Goal: Transaction & Acquisition: Purchase product/service

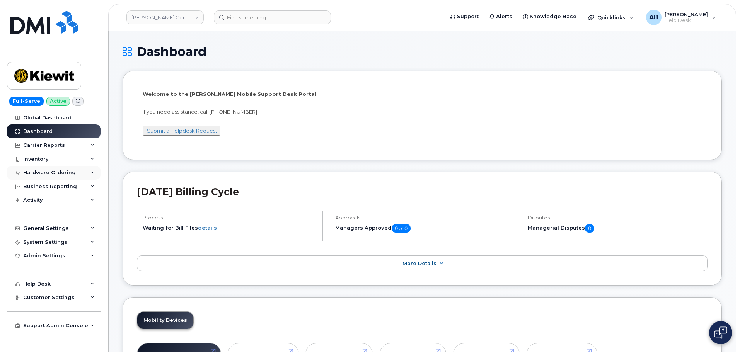
click at [58, 174] on div "Hardware Ordering" at bounding box center [49, 173] width 53 height 6
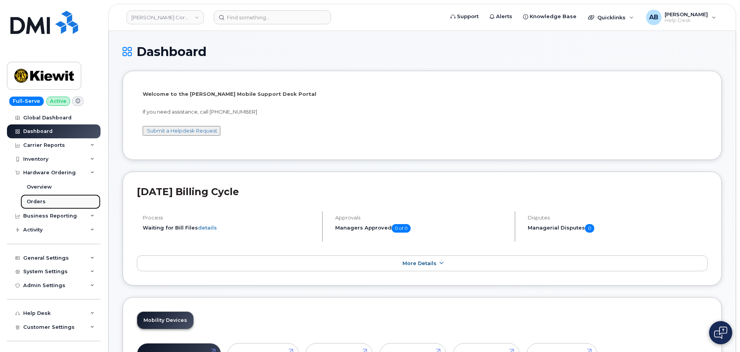
click at [43, 206] on link "Orders" at bounding box center [60, 201] width 80 height 15
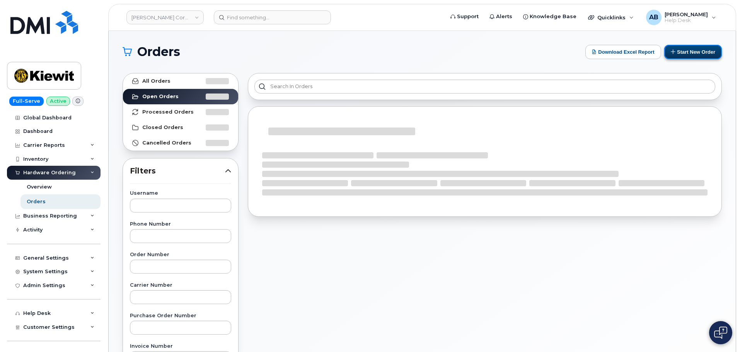
click at [676, 52] on button "Start New Order" at bounding box center [693, 52] width 58 height 14
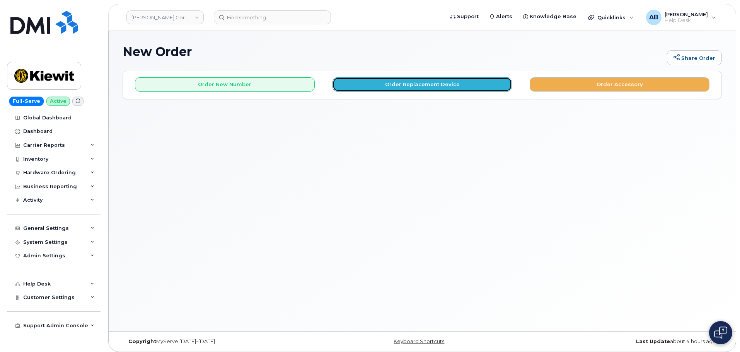
click at [442, 87] on button "Order Replacement Device" at bounding box center [422, 84] width 180 height 14
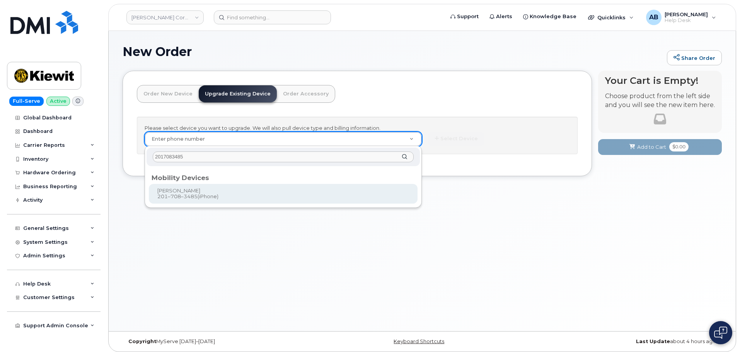
type input "2017083485"
type input "1164176"
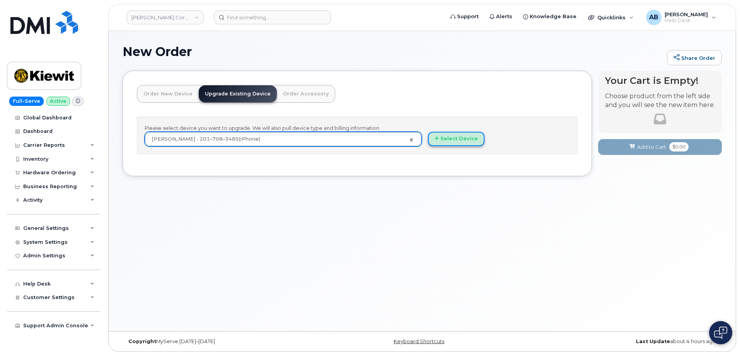
click at [452, 140] on button "Select Device" at bounding box center [456, 139] width 56 height 14
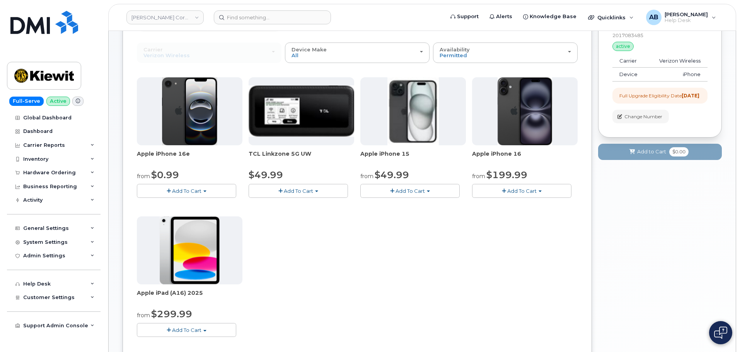
scroll to position [77, 0]
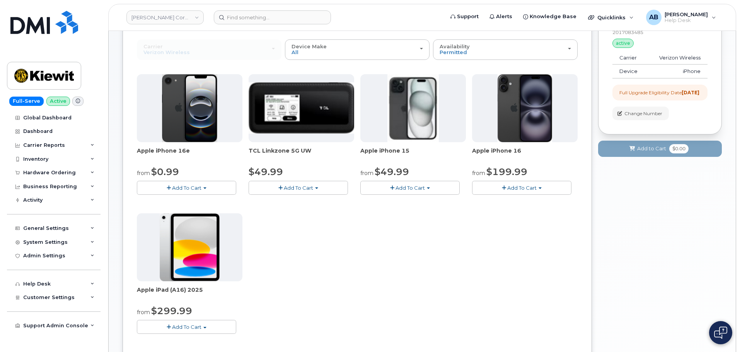
click at [398, 188] on span "Add To Cart" at bounding box center [409, 188] width 29 height 6
drag, startPoint x: 406, startPoint y: 186, endPoint x: 458, endPoint y: 186, distance: 52.6
click at [407, 185] on span "Add To Cart" at bounding box center [409, 188] width 29 height 6
click at [527, 188] on span "Add To Cart" at bounding box center [521, 188] width 29 height 6
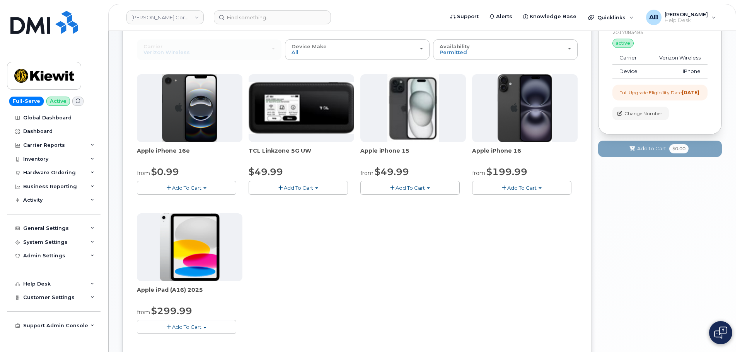
click at [210, 186] on button "Add To Cart" at bounding box center [186, 188] width 99 height 14
click at [204, 185] on button "Add To Cart" at bounding box center [186, 188] width 99 height 14
click at [491, 181] on div "Apple iPhone 16 from $199.99 Add To Cart $929.99 - 2 Year Term (256 GB) $199.99…" at bounding box center [525, 134] width 106 height 121
click at [530, 188] on span "Add To Cart" at bounding box center [521, 188] width 29 height 6
click at [545, 211] on link "$199.99 - 2 Year Upgrade (128GB)" at bounding box center [526, 212] width 104 height 10
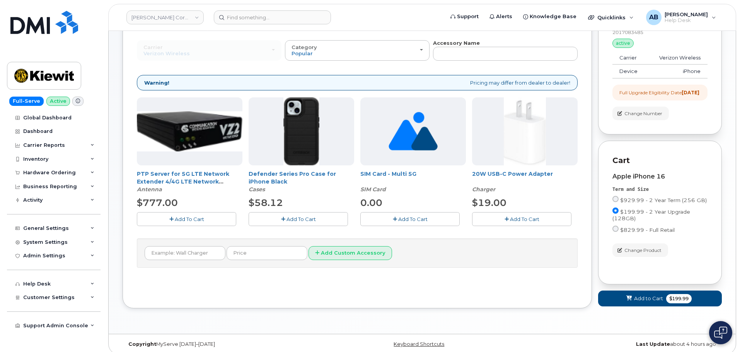
click at [304, 221] on span "Add To Cart" at bounding box center [300, 219] width 29 height 6
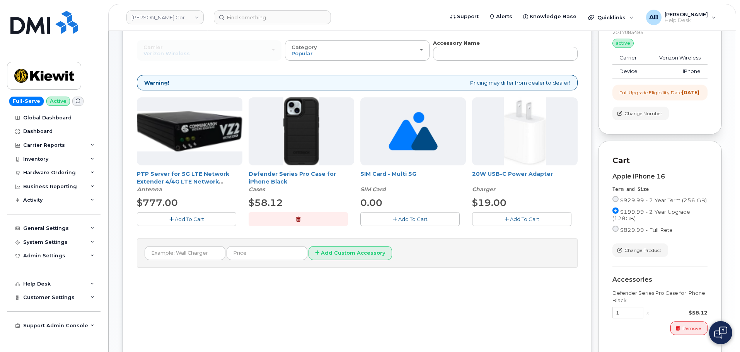
click at [513, 217] on span "Add To Cart" at bounding box center [524, 219] width 29 height 6
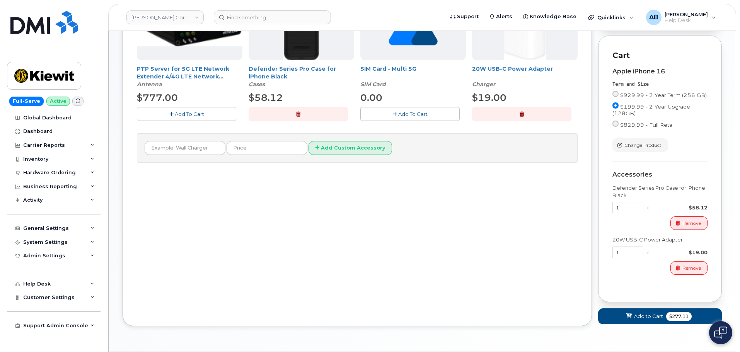
scroll to position [213, 0]
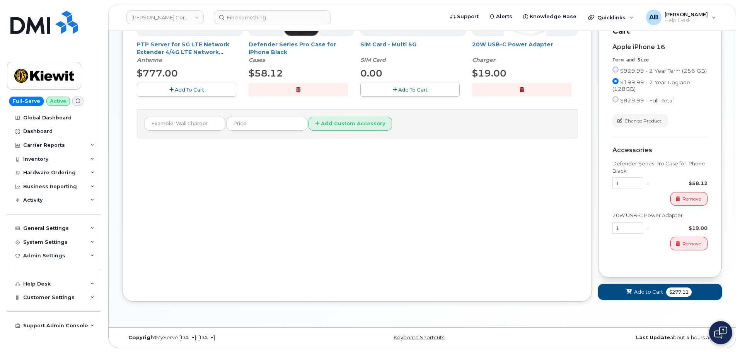
click at [642, 292] on span "Add to Cart" at bounding box center [648, 291] width 29 height 7
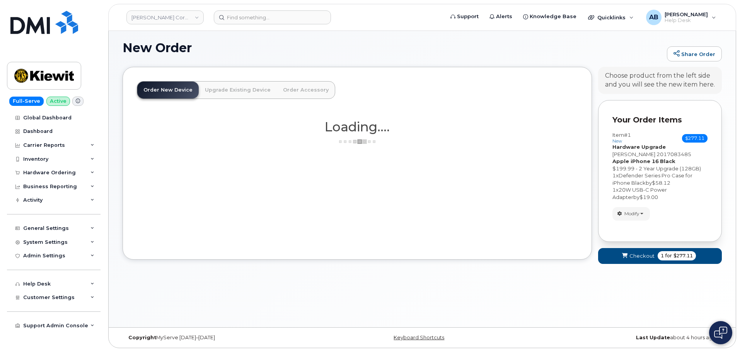
scroll to position [217, 0]
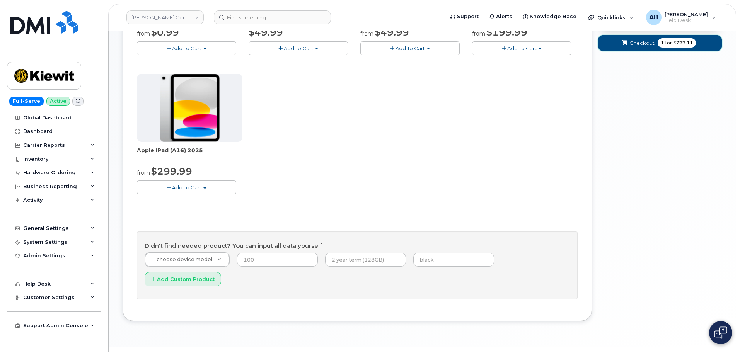
click at [654, 41] on button "Checkout 1 for $277.11" at bounding box center [660, 43] width 124 height 16
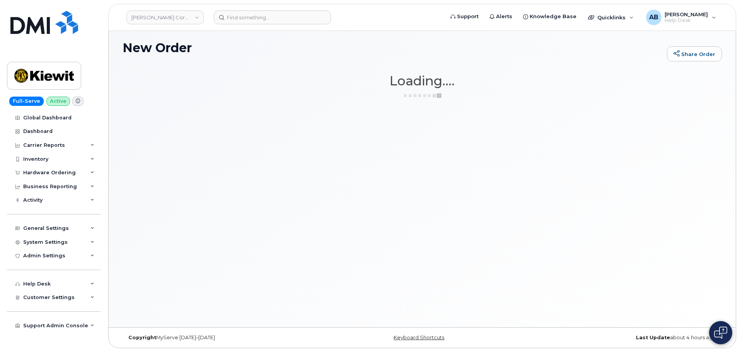
scroll to position [4, 0]
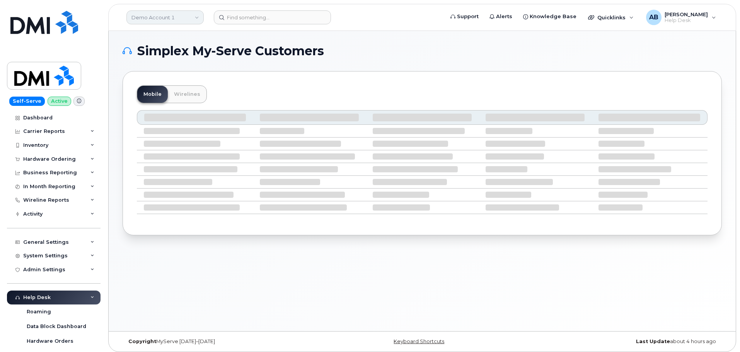
click at [197, 18] on link "Demo Account 1" at bounding box center [164, 17] width 77 height 14
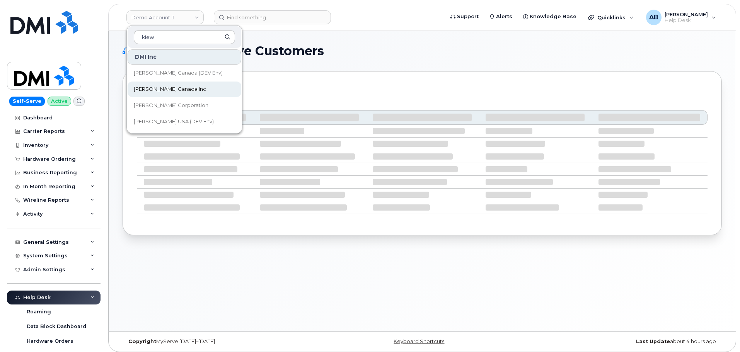
type input "kiew"
click at [168, 94] on link "Kiewit Canada Inc" at bounding box center [185, 89] width 114 height 15
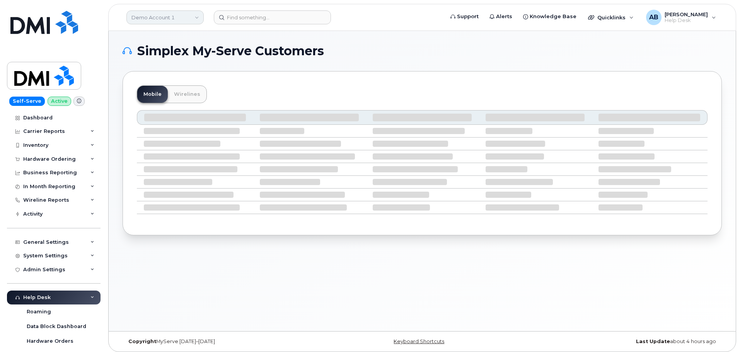
click at [187, 15] on link "Demo Account 1" at bounding box center [164, 17] width 77 height 14
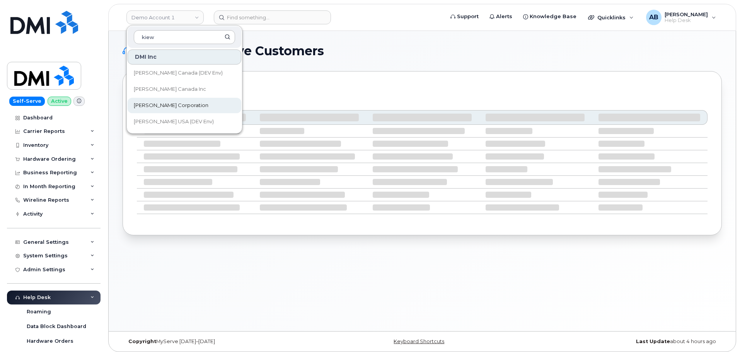
type input "kiew"
click at [179, 104] on span "[PERSON_NAME] Corporation" at bounding box center [171, 106] width 75 height 8
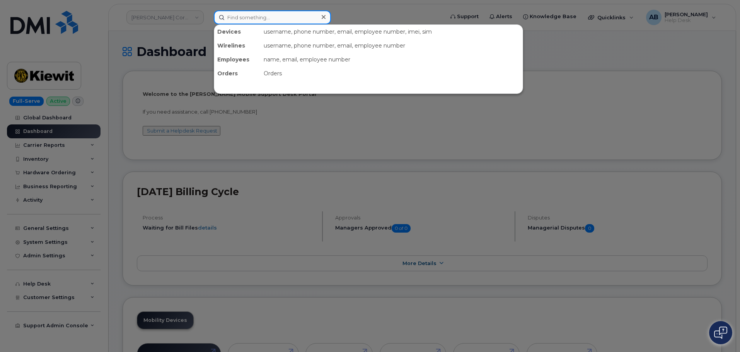
click at [234, 18] on input at bounding box center [272, 17] width 117 height 14
paste input "[PERSON_NAME]"
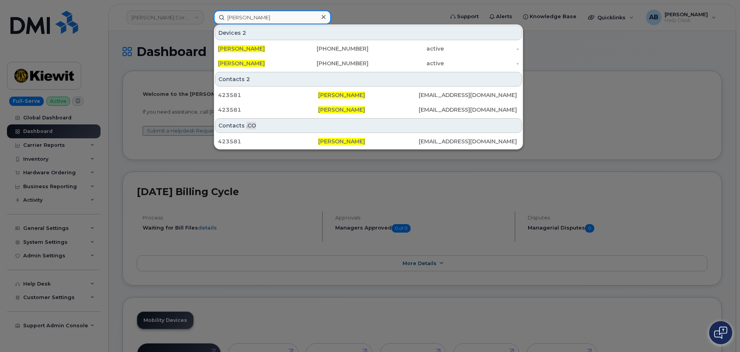
type input "[PERSON_NAME]"
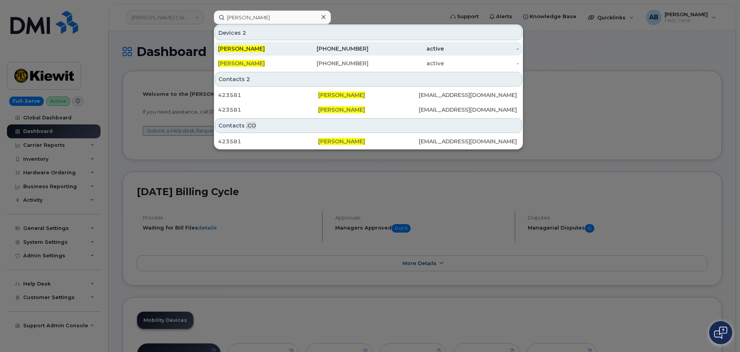
click at [301, 45] on div "201-708-3485" at bounding box center [330, 49] width 75 height 8
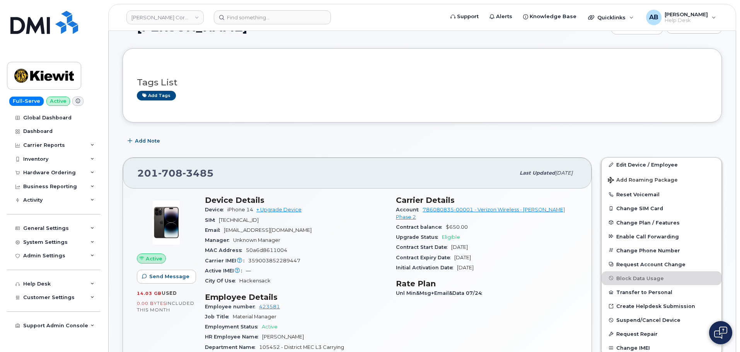
scroll to position [39, 0]
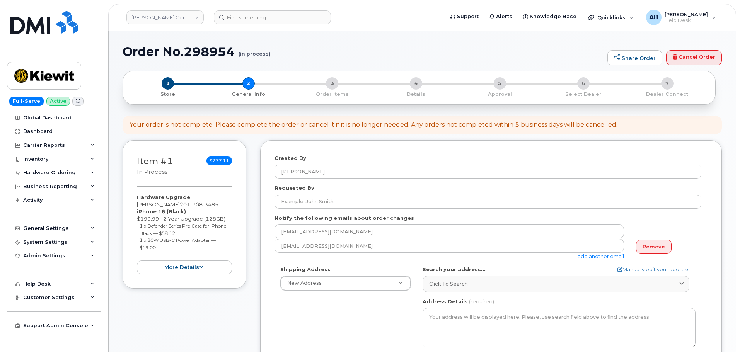
select select
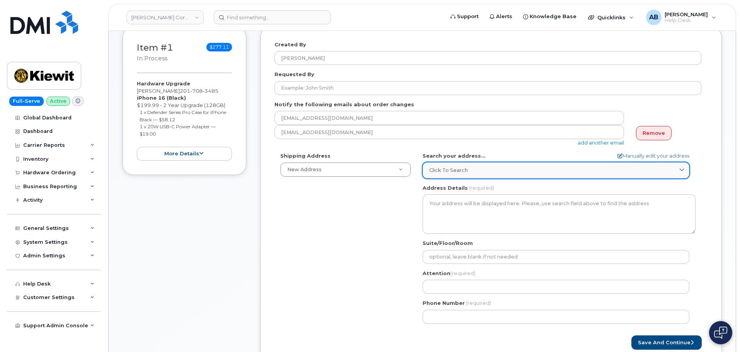
scroll to position [116, 0]
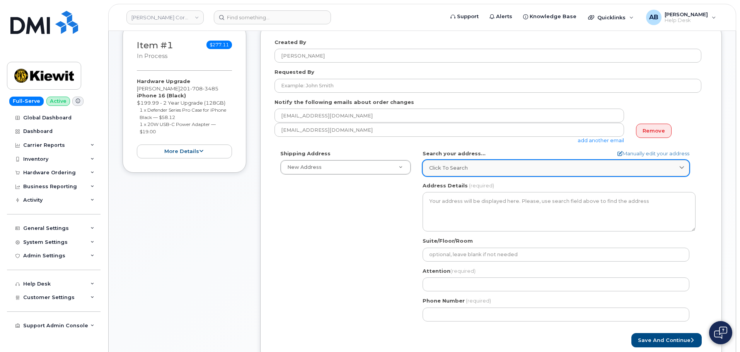
click at [502, 167] on div "Click to search" at bounding box center [556, 167] width 254 height 7
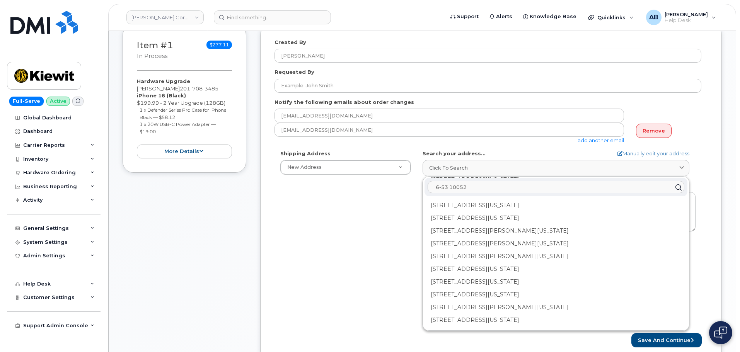
scroll to position [0, 0]
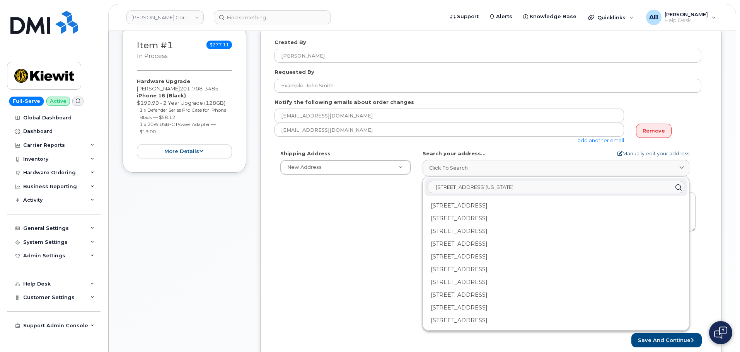
type input "653 152nd st whitestone new york 11357"
click at [629, 151] on link "Manually edit your address" at bounding box center [653, 153] width 72 height 7
select select
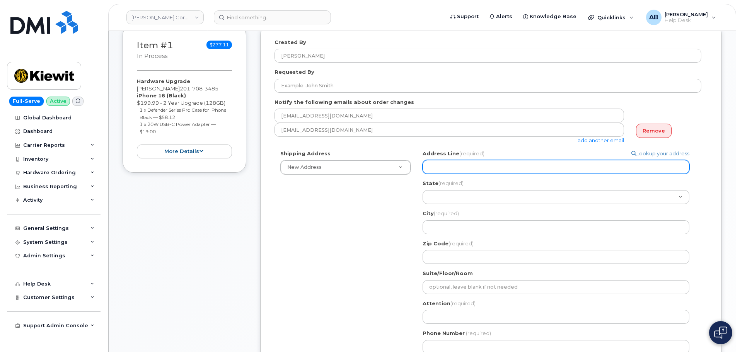
click at [456, 167] on input "Address Line (required)" at bounding box center [556, 167] width 267 height 14
select select
type input "6"
select select
type input "65"
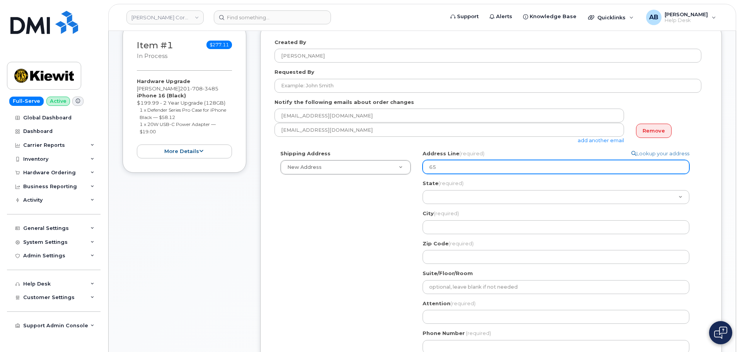
select select
type input "653"
select select
type input "653 1"
select select
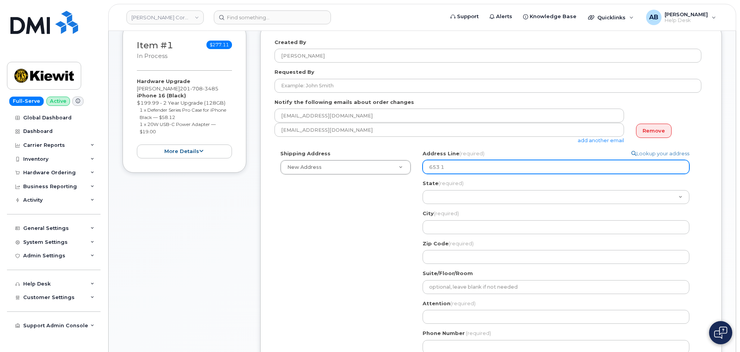
type input "653 15"
select select
type input "653 152"
select select
type input "653 152n"
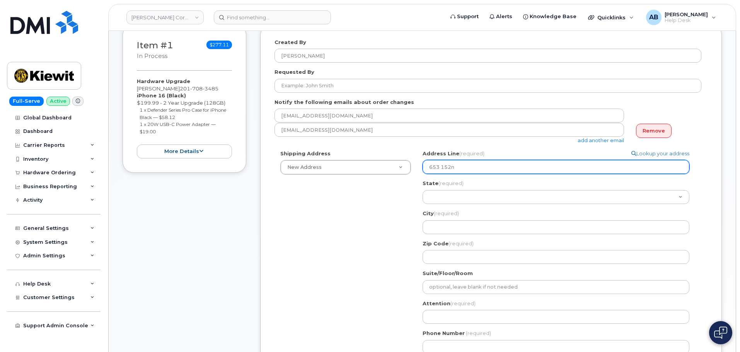
select select
type input "653 152nd"
select select
type input "653 152nd S"
select select
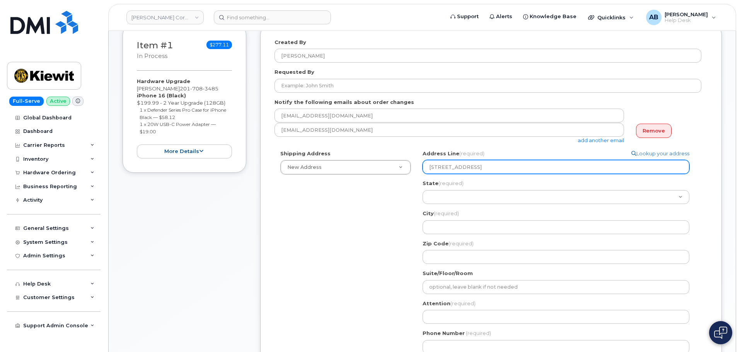
type input "653 152nd St"
select select
type input "653 152nd St W"
select select
type input "653 152nd St Wh"
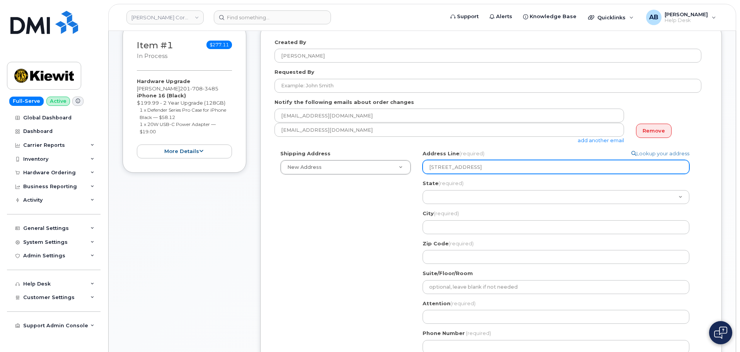
select select
type input "653 152nd St Whi"
select select
type input "653 152nd St Whit"
select select
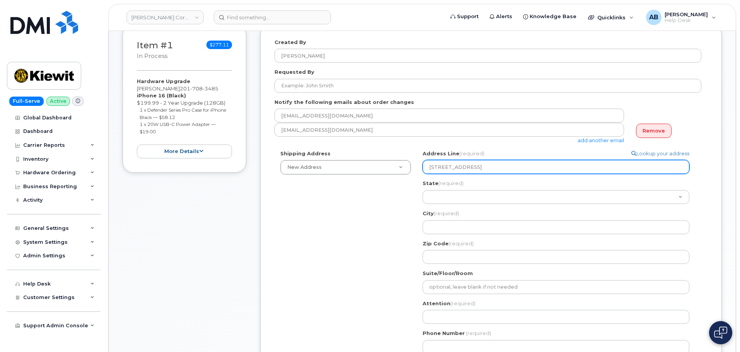
type input "653 152nd St White"
select select
type input "653 152nd St Whites"
select select
type input "653 152nd St Whitest"
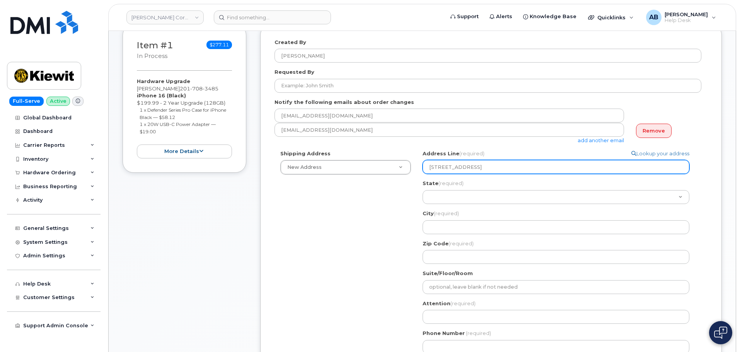
select select
type input "653 152nd St Whitesto"
select select
type input "653 152nd St Whiteston"
select select
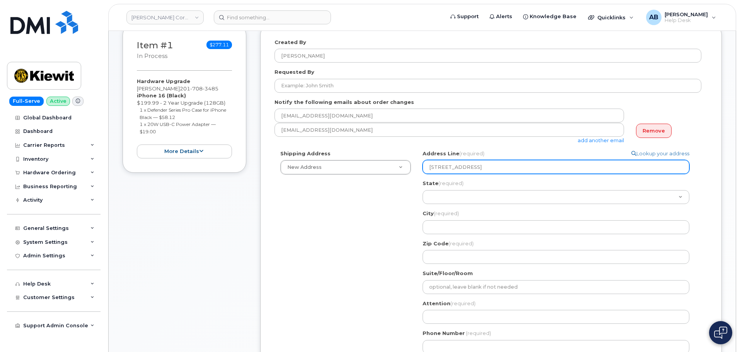
type input "653 152nd St Whitestone"
select select
type input "653 152nd St Whitestone n"
select select
type input "653 152nd St Whitestone ne"
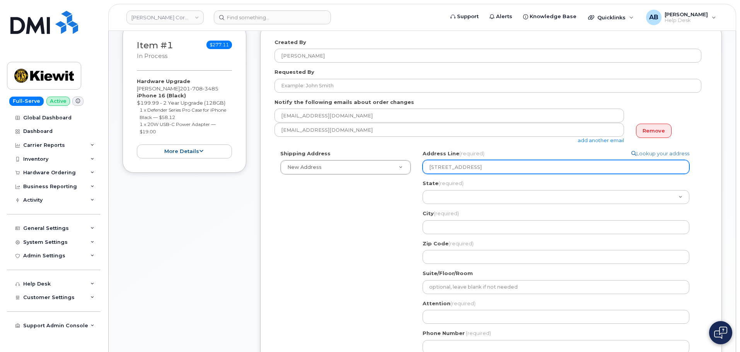
select select
type input "653 152nd St Whitestone n"
select select
type input "653 152nd St Whitestone"
select select
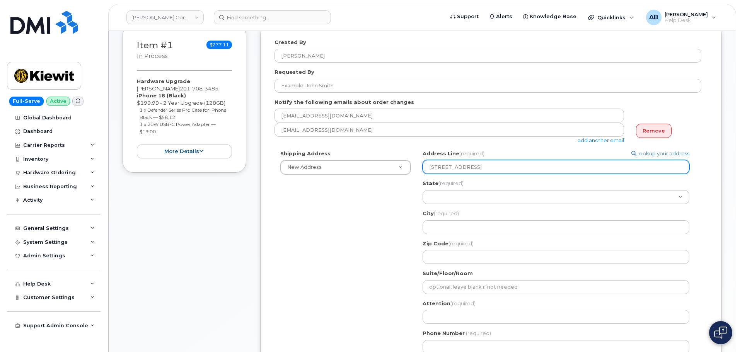
type input "653 152nd St Whitestone N"
select select
type input "653 152nd St Whitestone Ne"
select select
type input "653 152nd St Whitestone New"
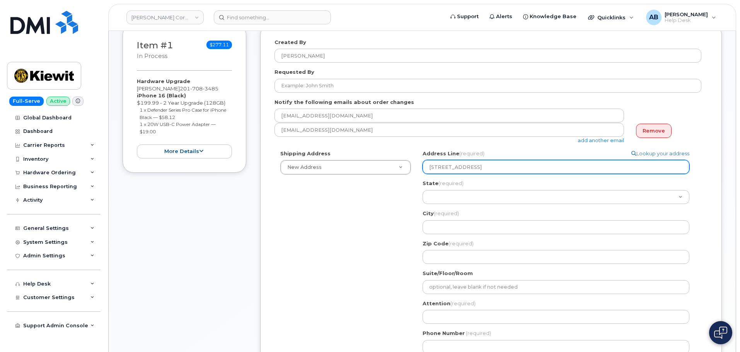
select select
type input "653 152nd St Whitestone New Y"
select select
type input "653 152nd St Whitestone New Yo"
select select
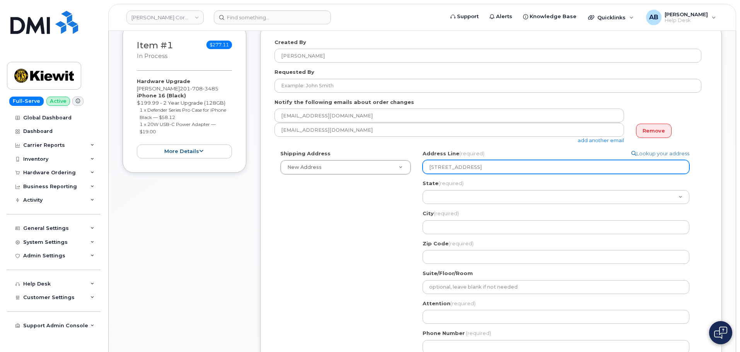
type input "653 152nd St Whitestone New Yor"
select select
drag, startPoint x: 529, startPoint y: 166, endPoint x: 427, endPoint y: 168, distance: 102.1
click at [427, 168] on input "653 152nd St Whitestone New York" at bounding box center [556, 167] width 267 height 14
type input "653 152nd St Whitestone New York"
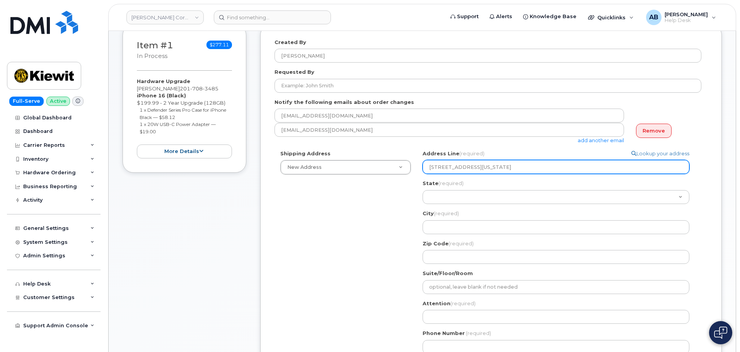
click at [490, 169] on input "653 152nd St Whitestone New York" at bounding box center [556, 167] width 267 height 14
click at [470, 160] on input "653 152nd St Whitestone New York" at bounding box center [556, 167] width 267 height 14
click at [466, 168] on input "653 152nd St Whitestone New York" at bounding box center [556, 167] width 267 height 14
select select
type input "653 152nd St Whitestone New York"
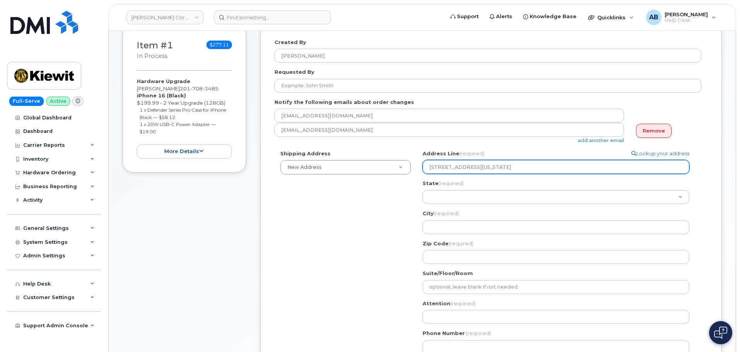
drag, startPoint x: 533, startPoint y: 168, endPoint x: 468, endPoint y: 162, distance: 65.2
click at [468, 162] on input "653 152nd St Whitestone New York" at bounding box center [556, 167] width 267 height 14
click at [431, 167] on input "653 152nd St Whitestone New York" at bounding box center [556, 167] width 267 height 14
select select
type input "6-53 152nd St Whitestone New York"
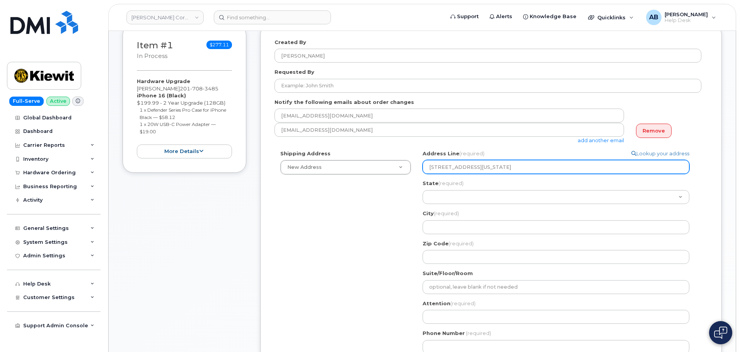
drag, startPoint x: 528, startPoint y: 165, endPoint x: 470, endPoint y: 163, distance: 58.4
click at [470, 163] on input "6-53 152nd St Whitestone New York" at bounding box center [556, 167] width 267 height 14
select select
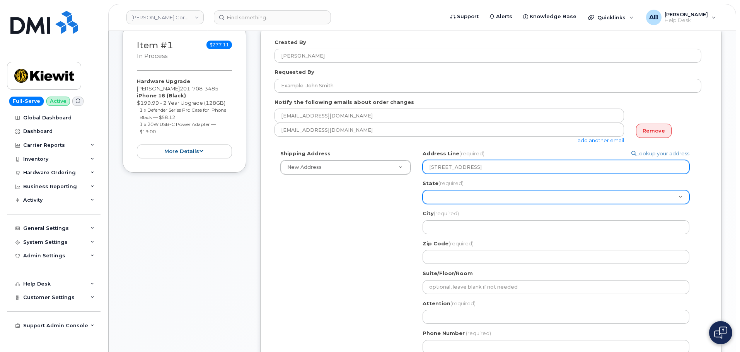
type input "6-53 152nd St"
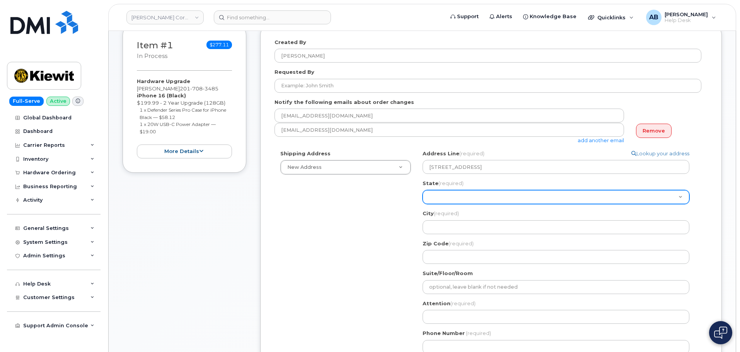
click at [458, 197] on select "Alabama Alaska American Samoa Arizona Arkansas California Colorado Connecticut …" at bounding box center [556, 197] width 267 height 14
select select "NY"
click at [423, 190] on select "Alabama Alaska American Samoa Arizona Arkansas California Colorado Connecticut …" at bounding box center [556, 197] width 267 height 14
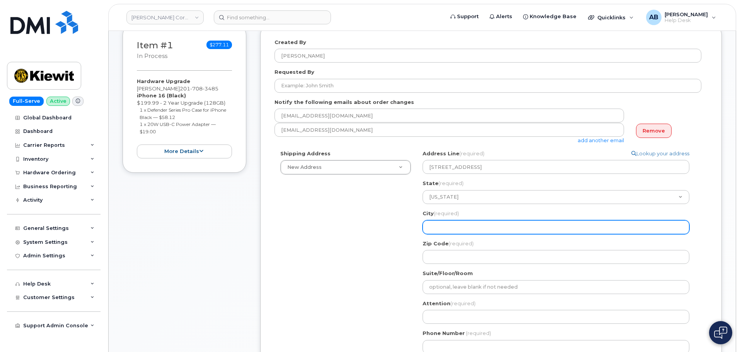
click at [454, 228] on input "City (required)" at bounding box center [556, 227] width 267 height 14
select select
type input "W"
select select
type input "Wh"
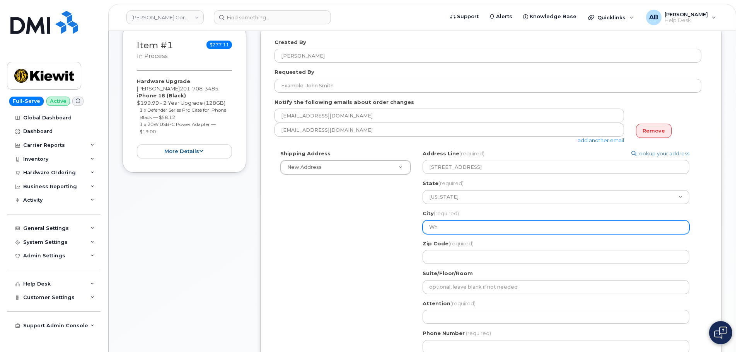
select select
type input "Whi"
select select
type input "Whit"
select select
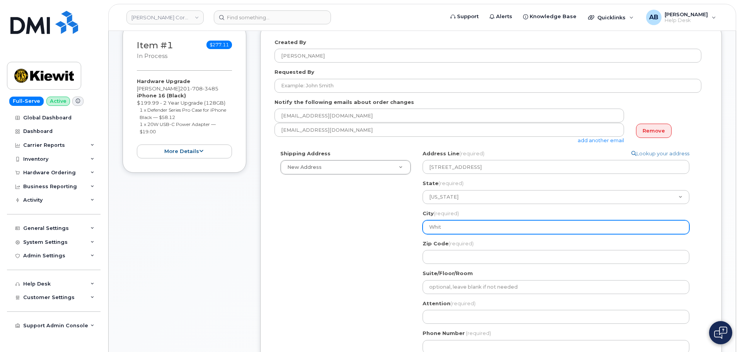
type input "White"
select select
type input "Whites"
select select
type input "Whitesh"
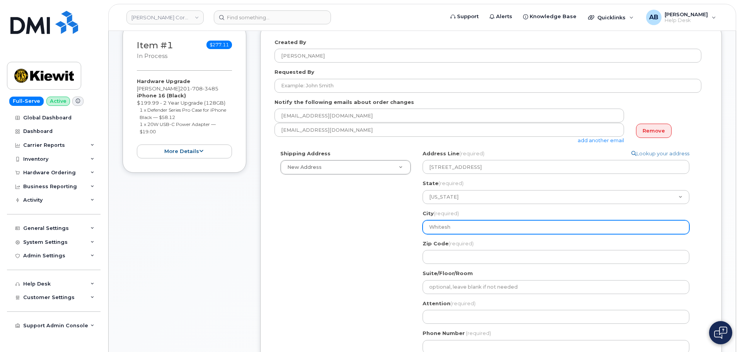
select select
type input "Whites"
select select
type input "Whitest"
select select
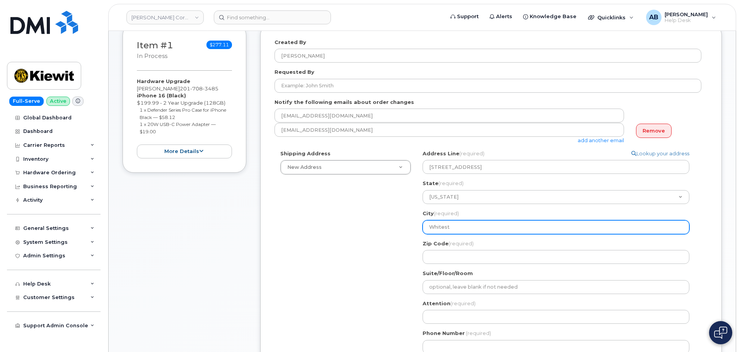
type input "Whitesto"
select select
type input "Whitestone"
select select
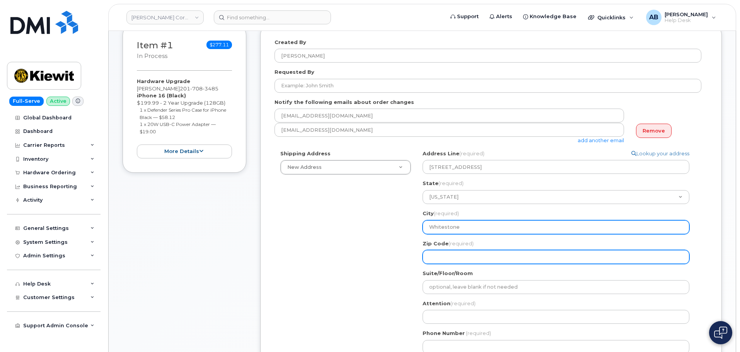
type input "Whitestone"
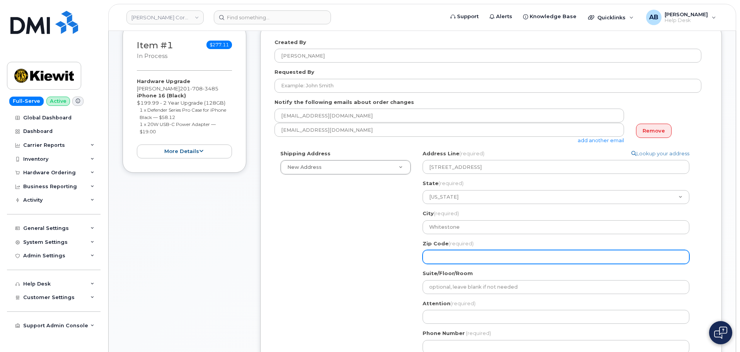
click at [438, 256] on input "Zip Code (required)" at bounding box center [556, 257] width 267 height 14
select select
type input "1"
select select
type input "11"
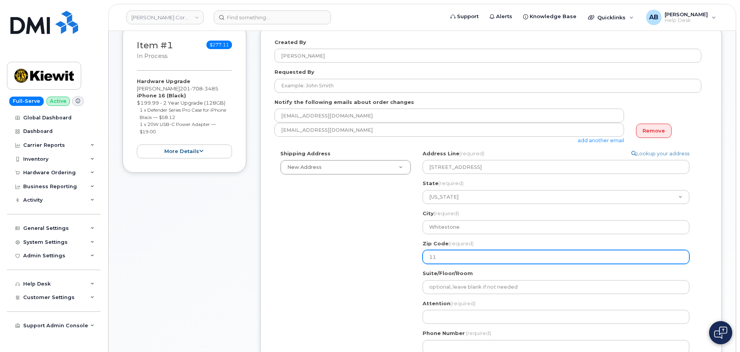
select select
type input "113"
select select
type input "1135"
select select
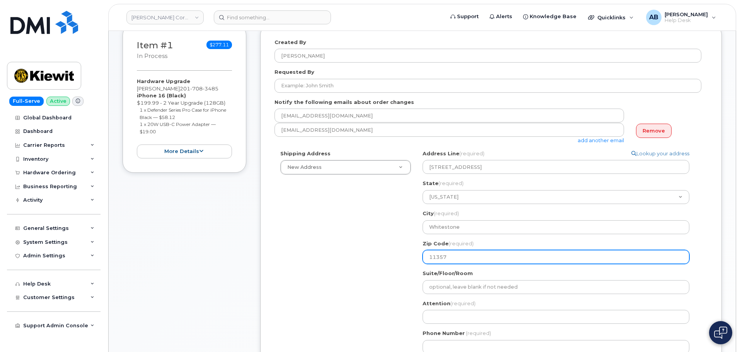
type input "11357"
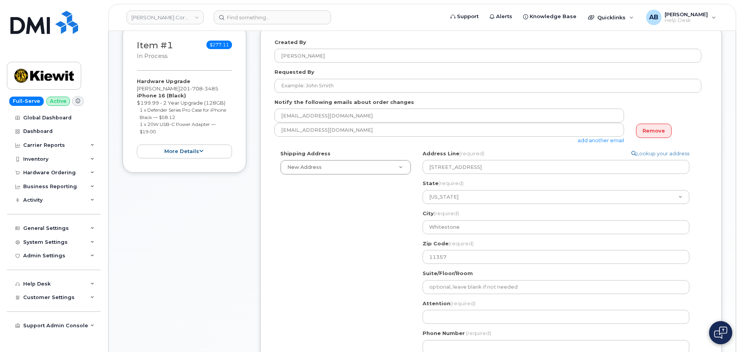
click at [363, 277] on div "Shipping Address New Address New Address 100 International Dr Ste 100 8890 Penr…" at bounding box center [487, 255] width 427 height 210
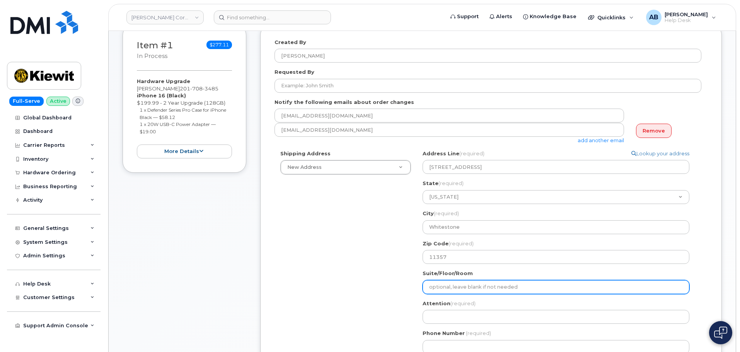
click at [464, 285] on input "Suite/Floor/Room" at bounding box center [556, 287] width 267 height 14
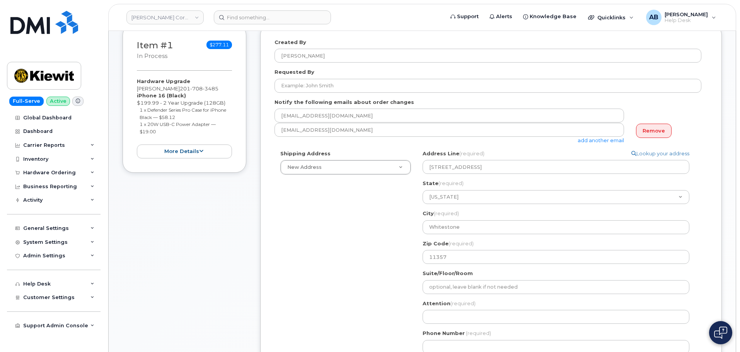
click at [365, 281] on div "Shipping Address New Address New Address 100 International Dr Ste 100 8890 Penr…" at bounding box center [487, 255] width 427 height 210
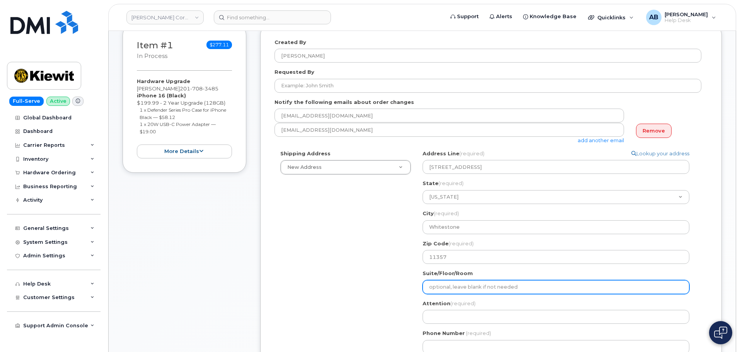
click at [491, 292] on input "Suite/Floor/Room" at bounding box center [556, 287] width 267 height 14
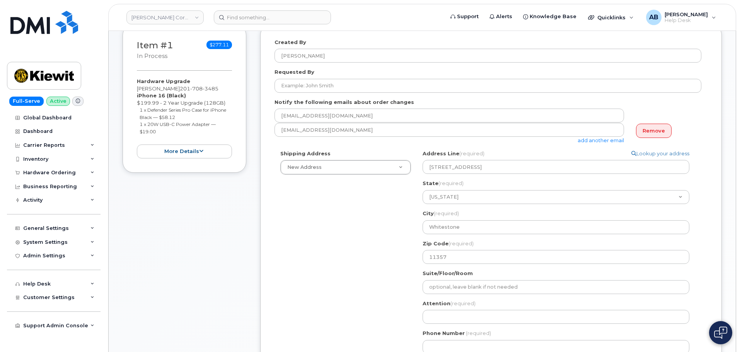
click at [352, 283] on div "Shipping Address New Address New Address 100 International Dr Ste 100 8890 Penr…" at bounding box center [487, 255] width 427 height 210
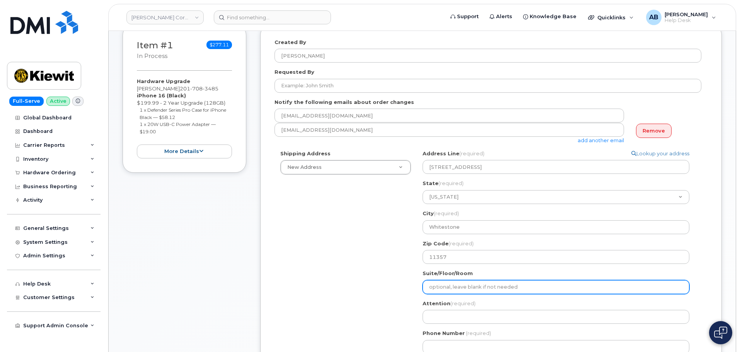
click at [519, 290] on input "Suite/Floor/Room" at bounding box center [556, 287] width 267 height 14
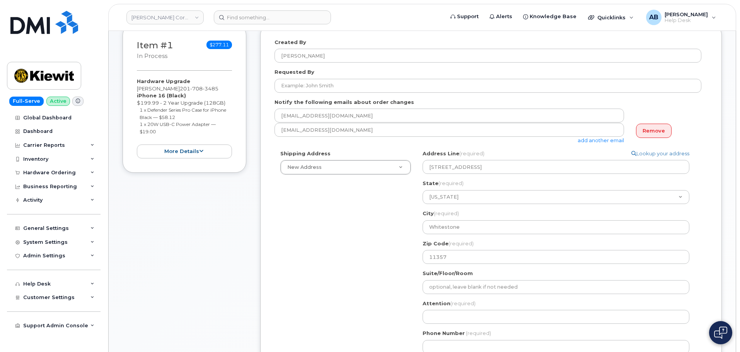
click at [325, 281] on div "Shipping Address New Address New Address 100 International Dr Ste 100 8890 Penr…" at bounding box center [487, 255] width 427 height 210
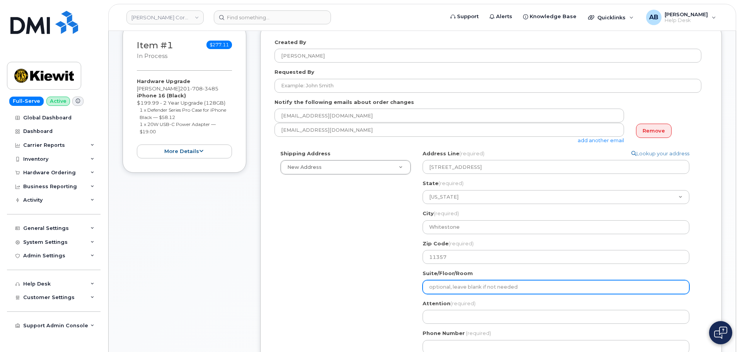
click at [445, 288] on input "Suite/Floor/Room" at bounding box center [556, 287] width 267 height 14
select select
type input "3"
select select
type input "3r"
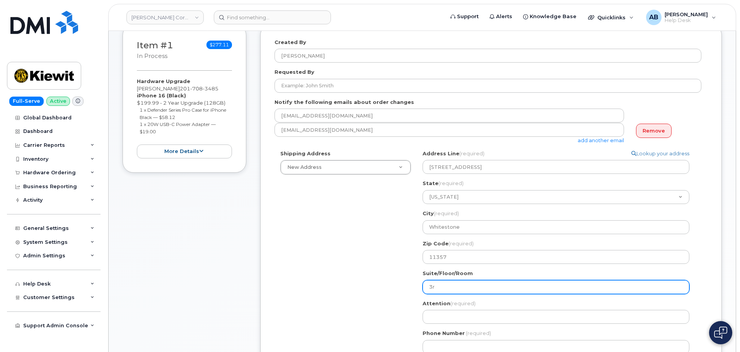
select select
type input "3rd"
select select
type input "3rd F"
select select
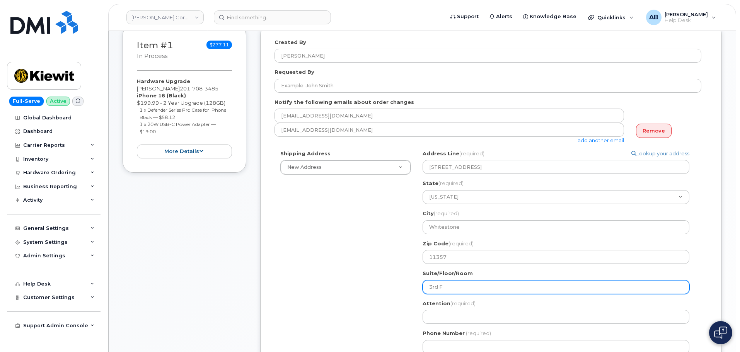
type input "3rd Fl"
select select
type input "3rd Flo"
select select
type input "3rd Flor"
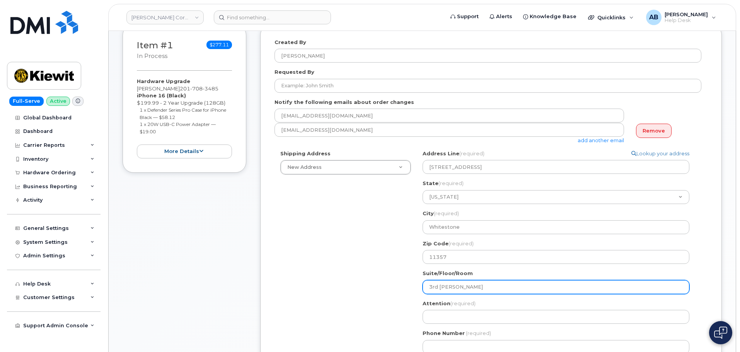
select select
type input "3rd Florr"
select select
type input "3rd Flor"
select select
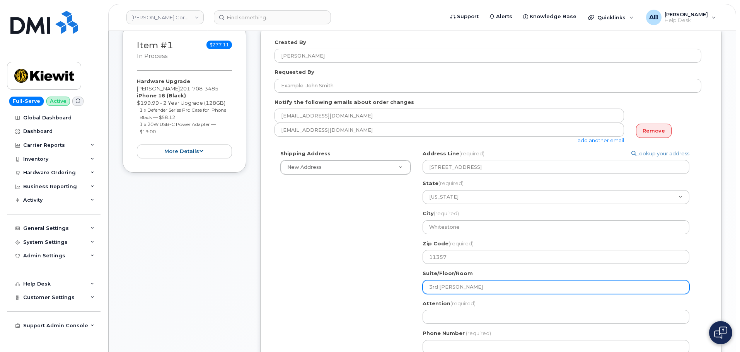
type input "3rd Flo"
select select
type input "3rd Floo"
select select
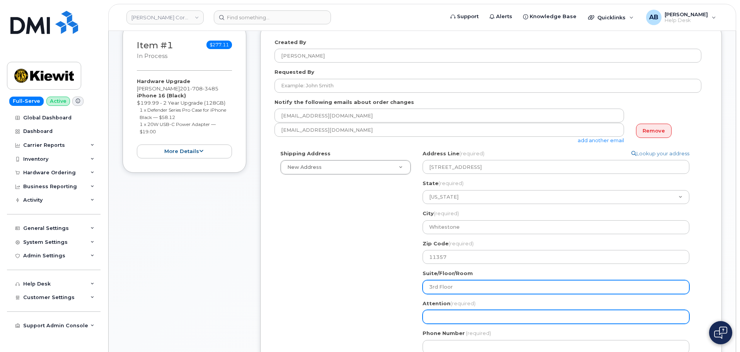
type input "3rd Floor"
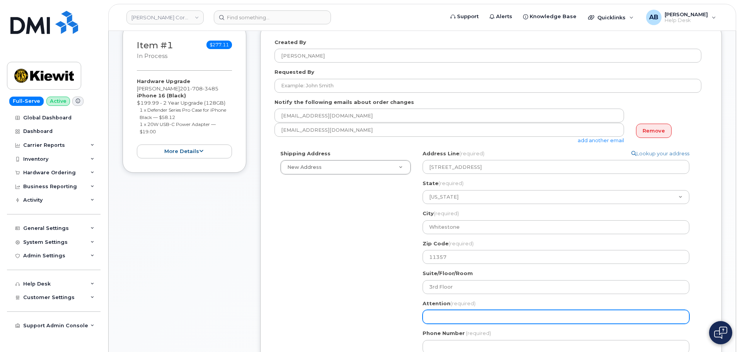
drag, startPoint x: 457, startPoint y: 319, endPoint x: 443, endPoint y: 317, distance: 13.7
click at [457, 319] on input "Attention (required)" at bounding box center [556, 317] width 267 height 14
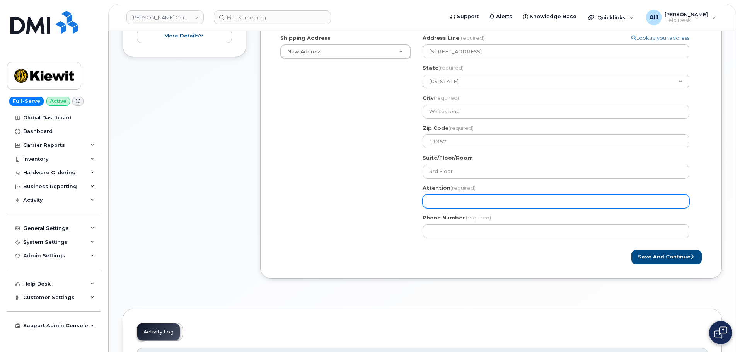
scroll to position [232, 0]
paste input "Gabriel Paredes"
select select
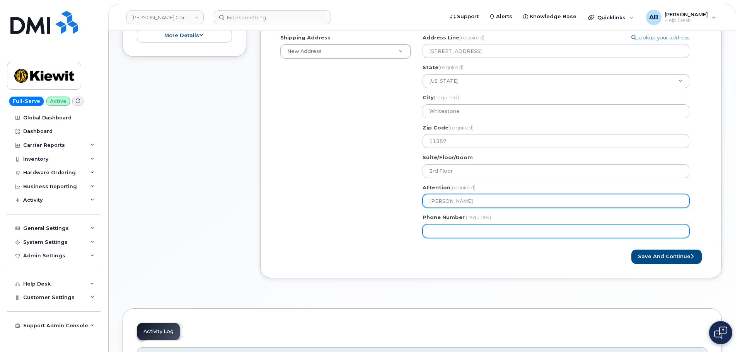
type input "Gabriel Paredes"
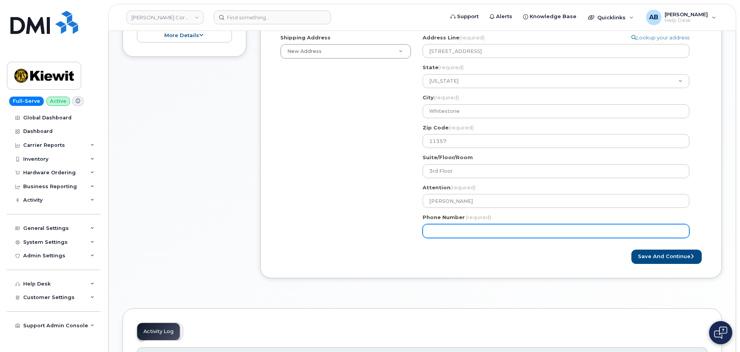
click at [451, 237] on input "Phone Number" at bounding box center [556, 231] width 267 height 14
click at [459, 239] on div "NY Whitestone Search your address... Manually edit your address Click to search…" at bounding box center [559, 139] width 285 height 210
click at [458, 235] on input "Phone Number" at bounding box center [556, 231] width 267 height 14
paste input "2017083485"
select select
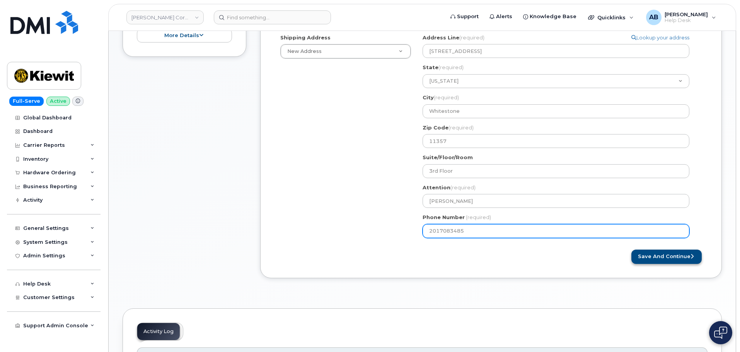
type input "2017083485"
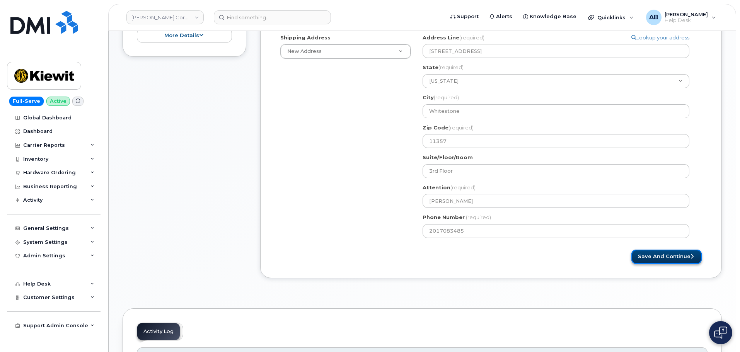
click at [681, 257] on button "Save and Continue" at bounding box center [666, 257] width 70 height 14
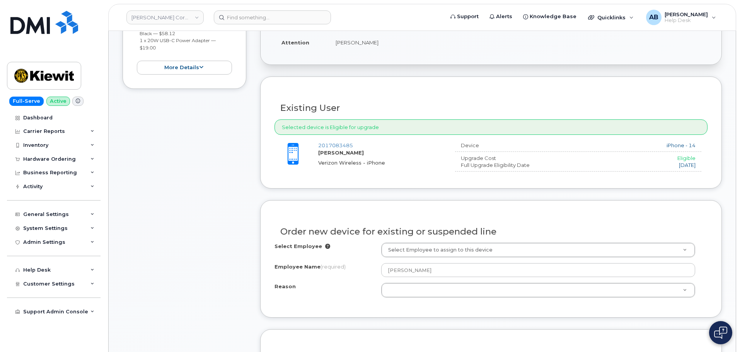
scroll to position [309, 0]
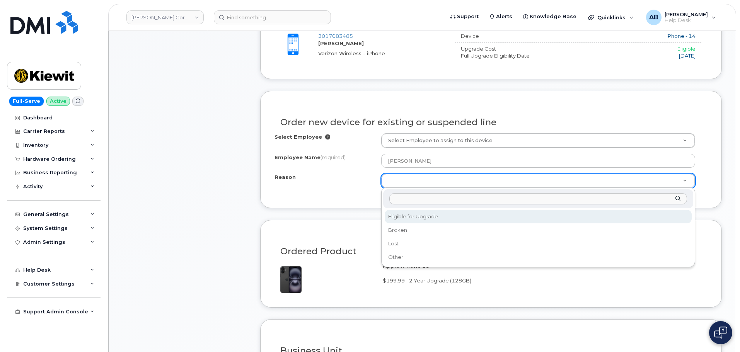
drag, startPoint x: 483, startPoint y: 178, endPoint x: 491, endPoint y: 177, distance: 8.5
select select "eligible_for_upgrade"
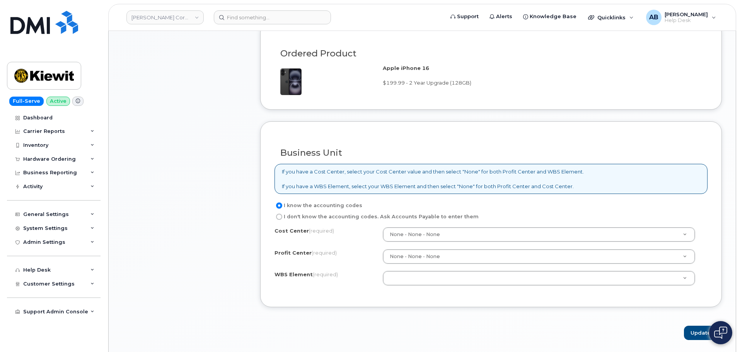
scroll to position [580, 0]
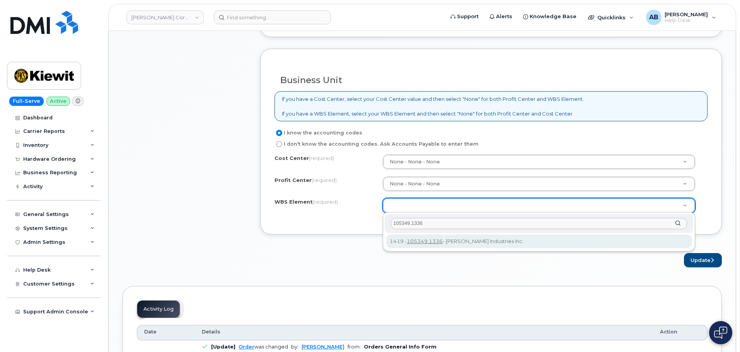
type input "105349.1336"
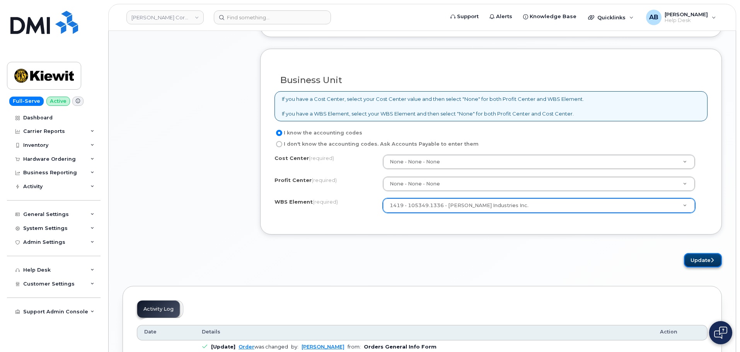
click at [695, 261] on button "Update" at bounding box center [703, 260] width 38 height 14
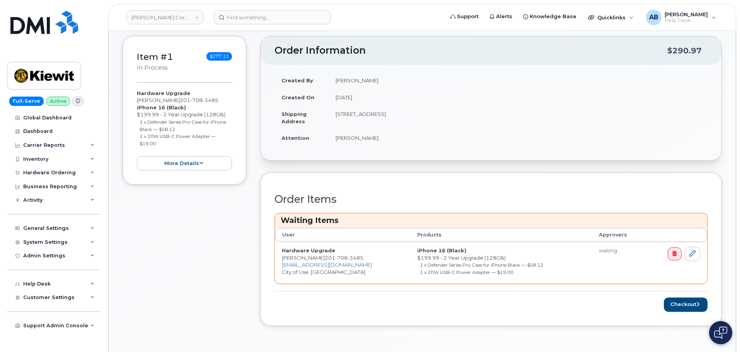
scroll to position [232, 0]
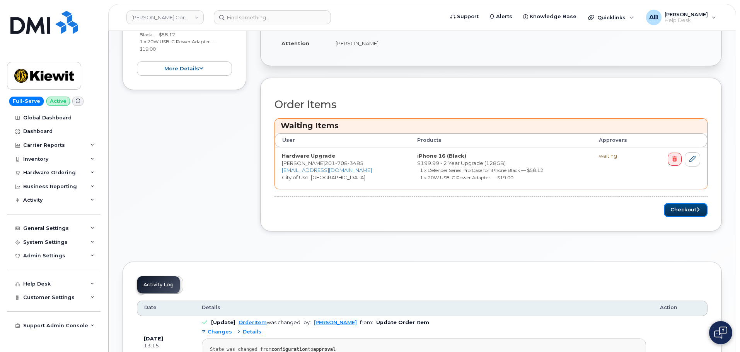
drag, startPoint x: 684, startPoint y: 213, endPoint x: 643, endPoint y: 223, distance: 41.4
click at [684, 213] on button "Checkout" at bounding box center [686, 210] width 44 height 14
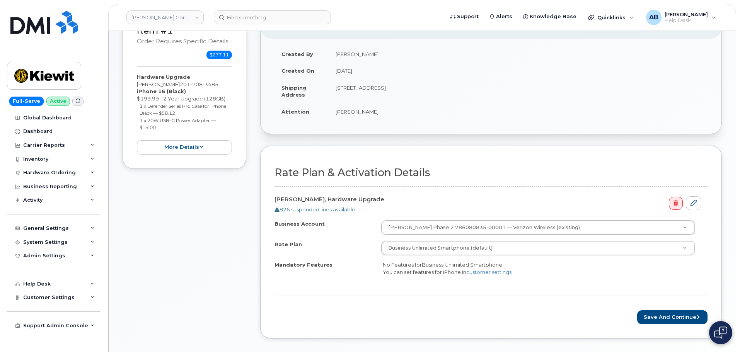
scroll to position [116, 0]
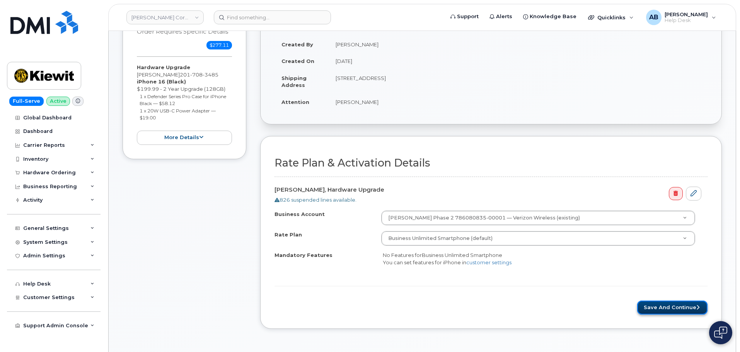
click at [667, 306] on button "Save and Continue" at bounding box center [672, 308] width 70 height 14
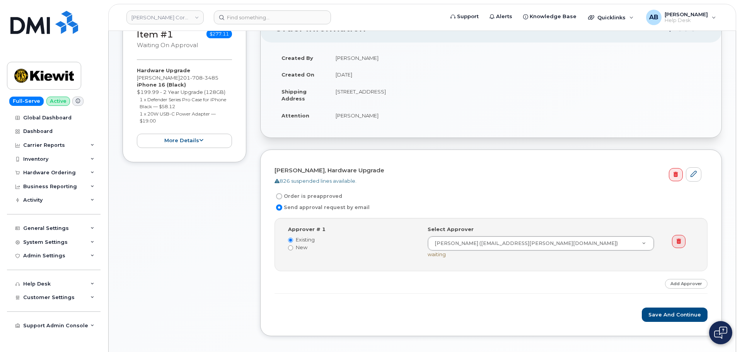
scroll to position [116, 0]
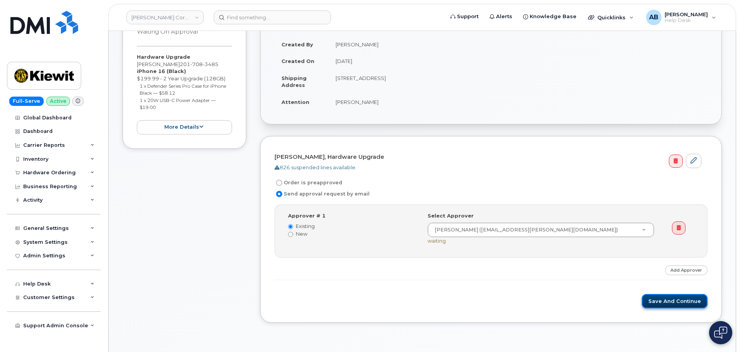
click at [665, 300] on button "Save and Continue" at bounding box center [675, 301] width 66 height 14
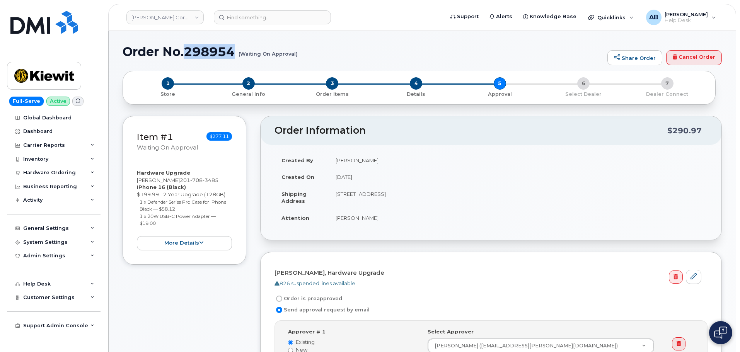
drag, startPoint x: 186, startPoint y: 54, endPoint x: 237, endPoint y: 53, distance: 50.7
click at [237, 53] on h1 "Order No.298954 (Waiting On Approval)" at bounding box center [363, 52] width 481 height 14
copy h1 "298954"
drag, startPoint x: 51, startPoint y: 74, endPoint x: 211, endPoint y: 7, distance: 174.0
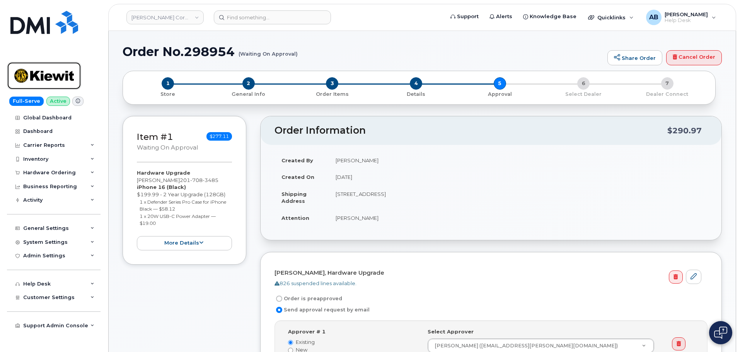
click at [51, 74] on img at bounding box center [44, 76] width 60 height 22
